Goal: Information Seeking & Learning: Learn about a topic

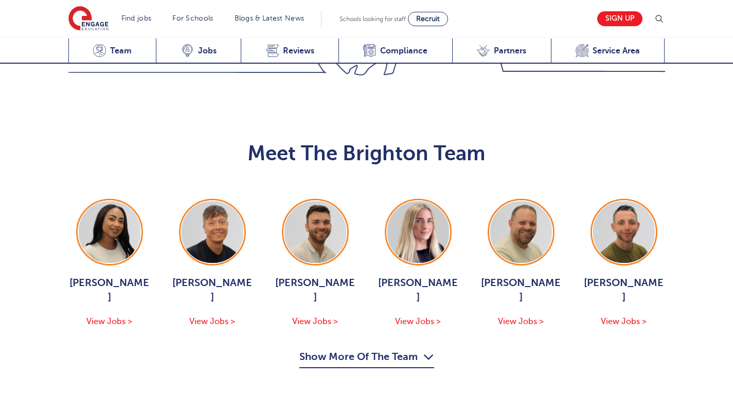
scroll to position [1002, 0]
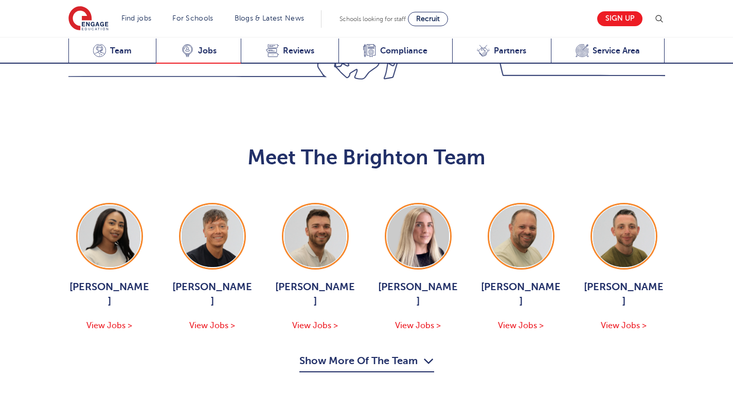
click at [196, 57] on div "Latest Vacancies Jobs" at bounding box center [198, 51] width 85 height 25
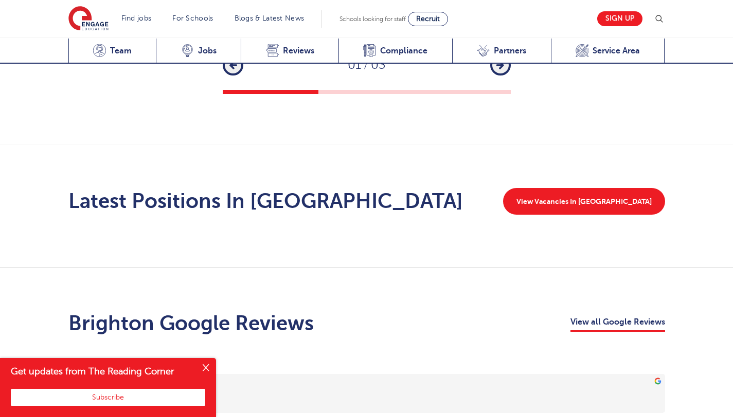
scroll to position [1591, 0]
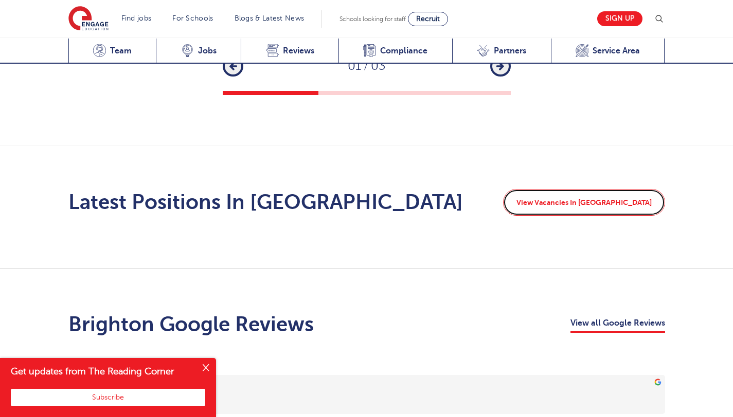
click at [551, 189] on link "View Vacancies In Brighton" at bounding box center [584, 202] width 162 height 27
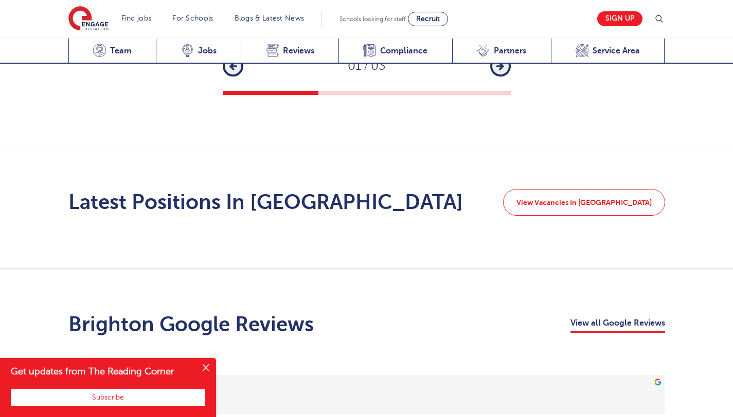
scroll to position [1679, 0]
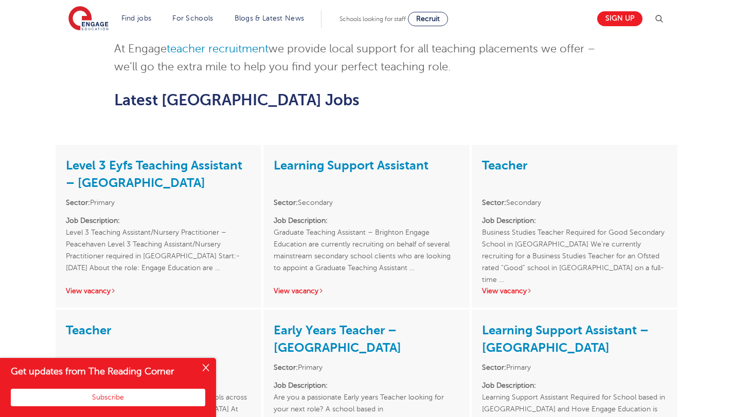
scroll to position [816, 0]
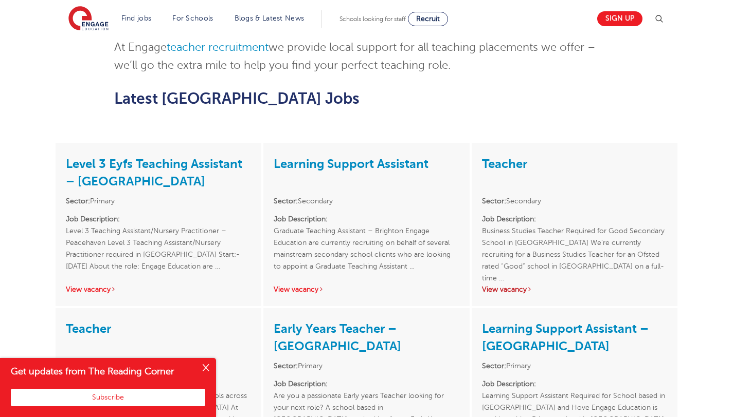
click at [512, 286] on link "View vacancy" at bounding box center [507, 290] width 50 height 8
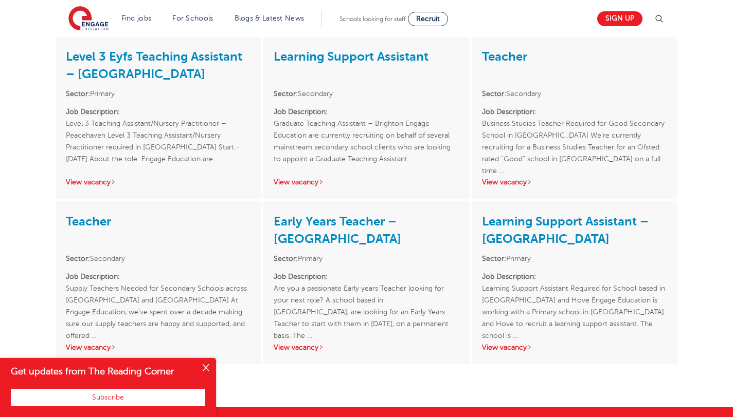
scroll to position [916, 0]
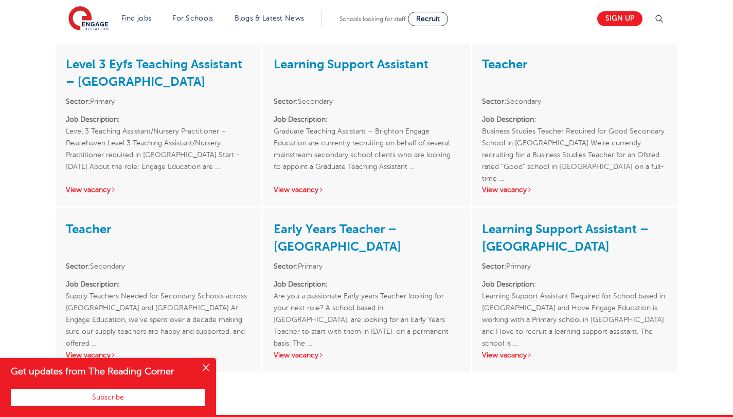
click at [204, 372] on button "Close" at bounding box center [205, 368] width 21 height 21
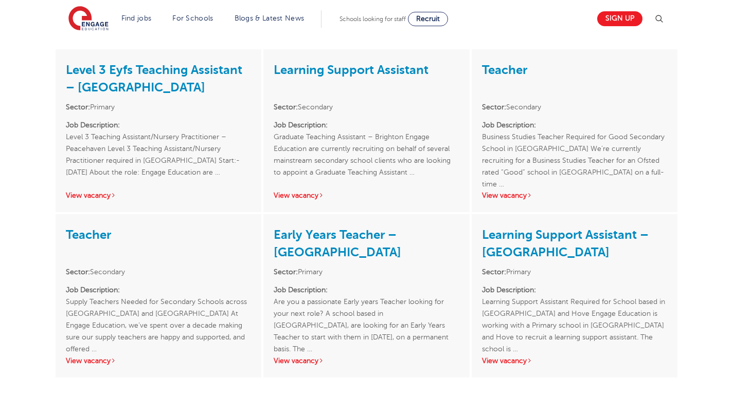
scroll to position [905, 0]
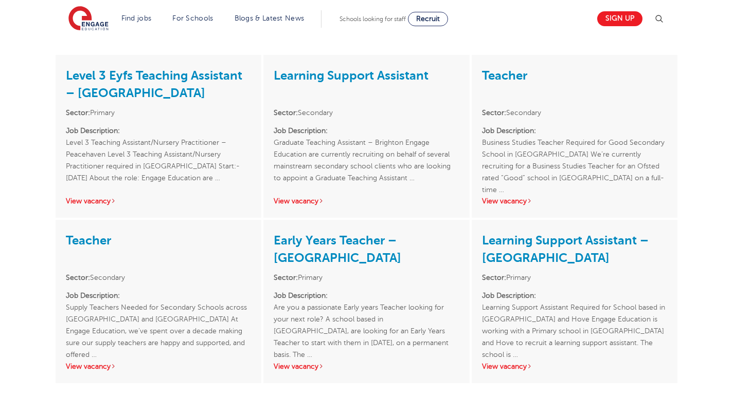
click at [155, 295] on p "Job Description: Supply Teachers Needed for Secondary Schools across Brighton a…" at bounding box center [158, 319] width 185 height 59
click at [92, 363] on link "View vacancy" at bounding box center [91, 367] width 50 height 8
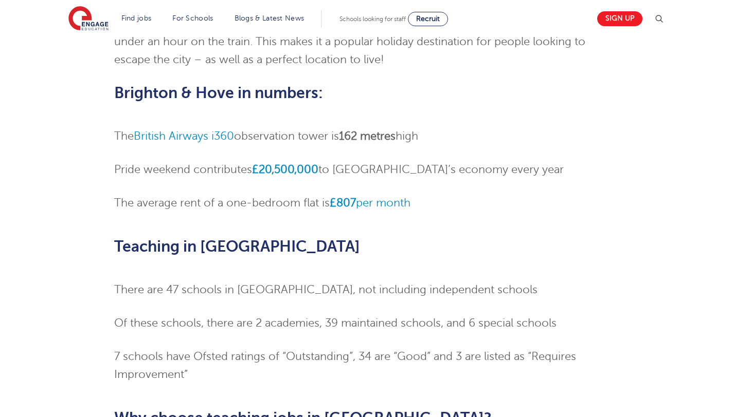
scroll to position [191, 0]
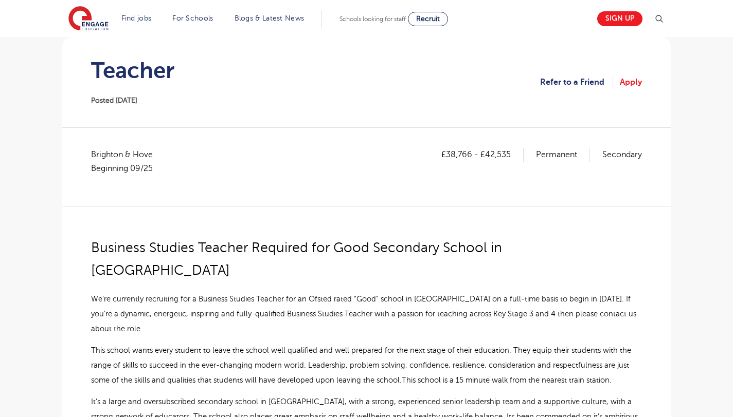
scroll to position [97, 0]
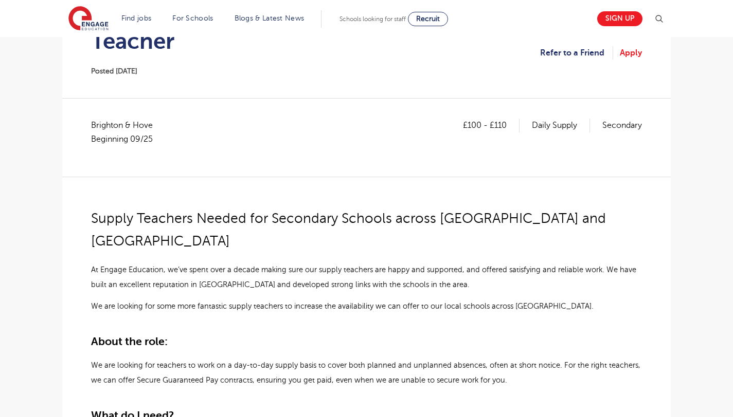
scroll to position [124, 0]
